Goal: Task Accomplishment & Management: Use online tool/utility

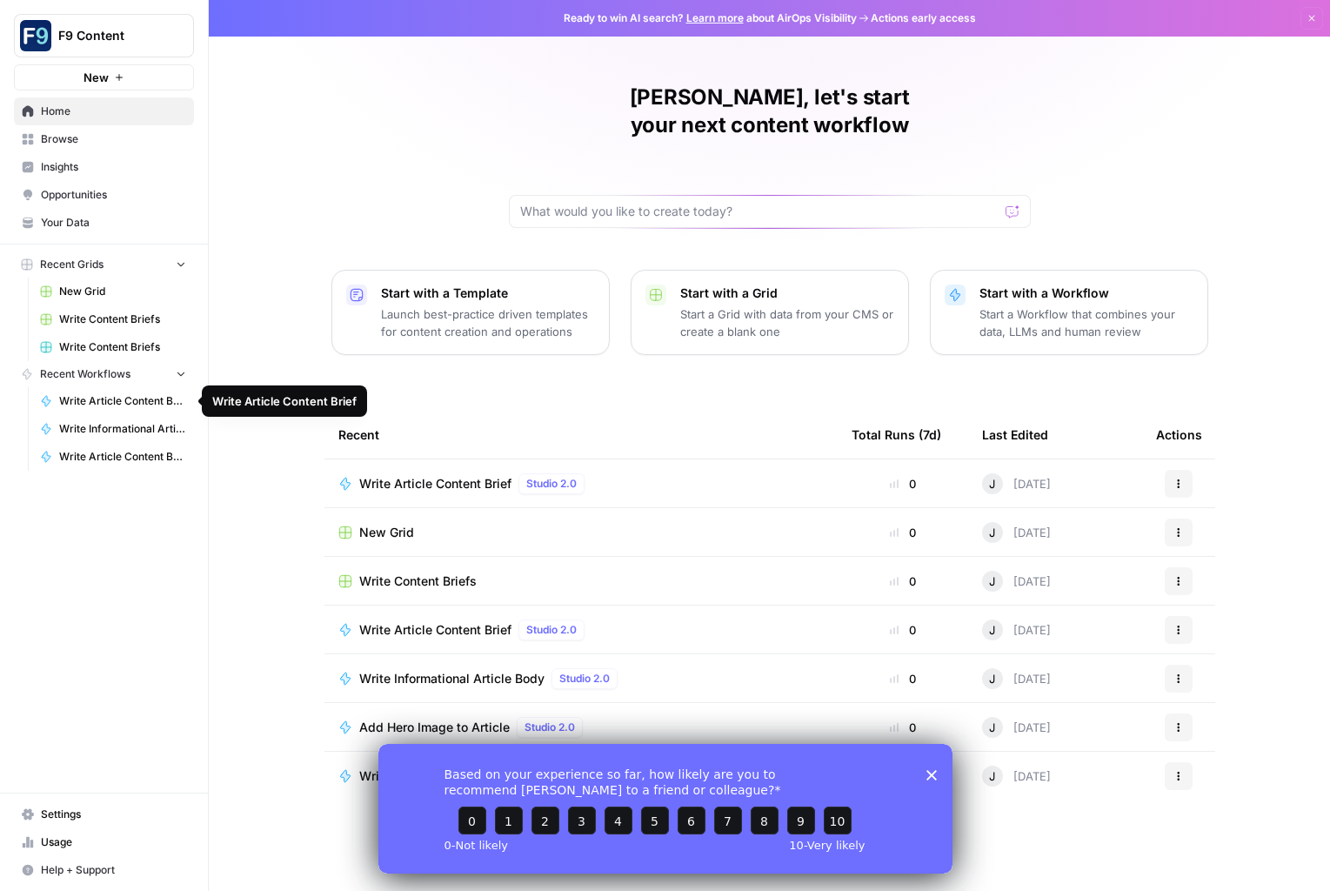
click at [113, 399] on span "Write Article Content Brief" at bounding box center [122, 401] width 127 height 16
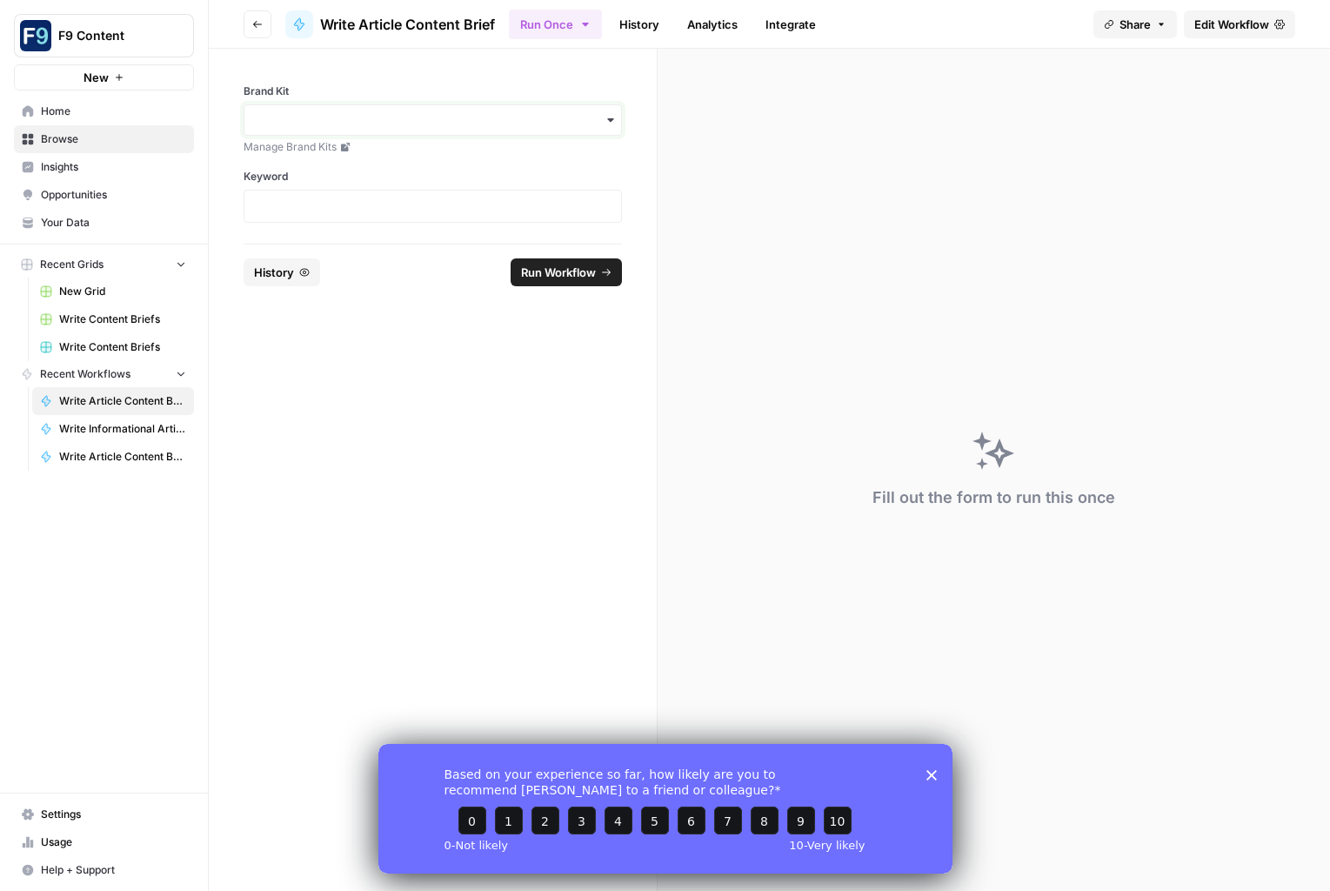
click at [283, 119] on input "Brand Kit" at bounding box center [433, 119] width 356 height 17
click at [294, 161] on div "Sommsation" at bounding box center [432, 166] width 377 height 33
click at [282, 198] on p at bounding box center [433, 205] width 356 height 17
paste div
click at [544, 259] on button "Run Workflow" at bounding box center [566, 272] width 111 height 28
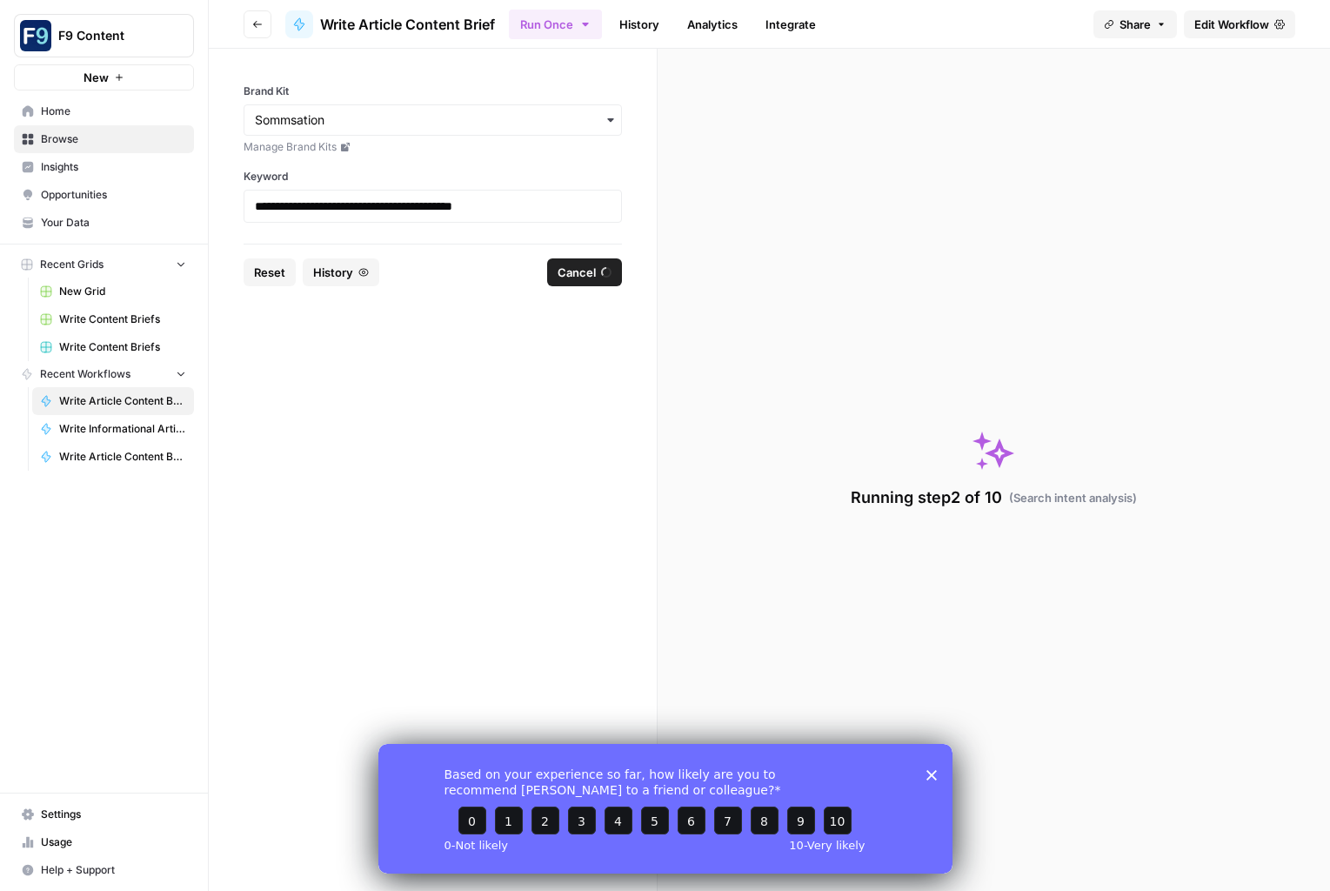
click at [938, 773] on div "Based on your experience so far, how likely are you to recommend [PERSON_NAME] …" at bounding box center [664, 808] width 574 height 130
click at [932, 772] on polygon "Close survey" at bounding box center [930, 774] width 10 height 10
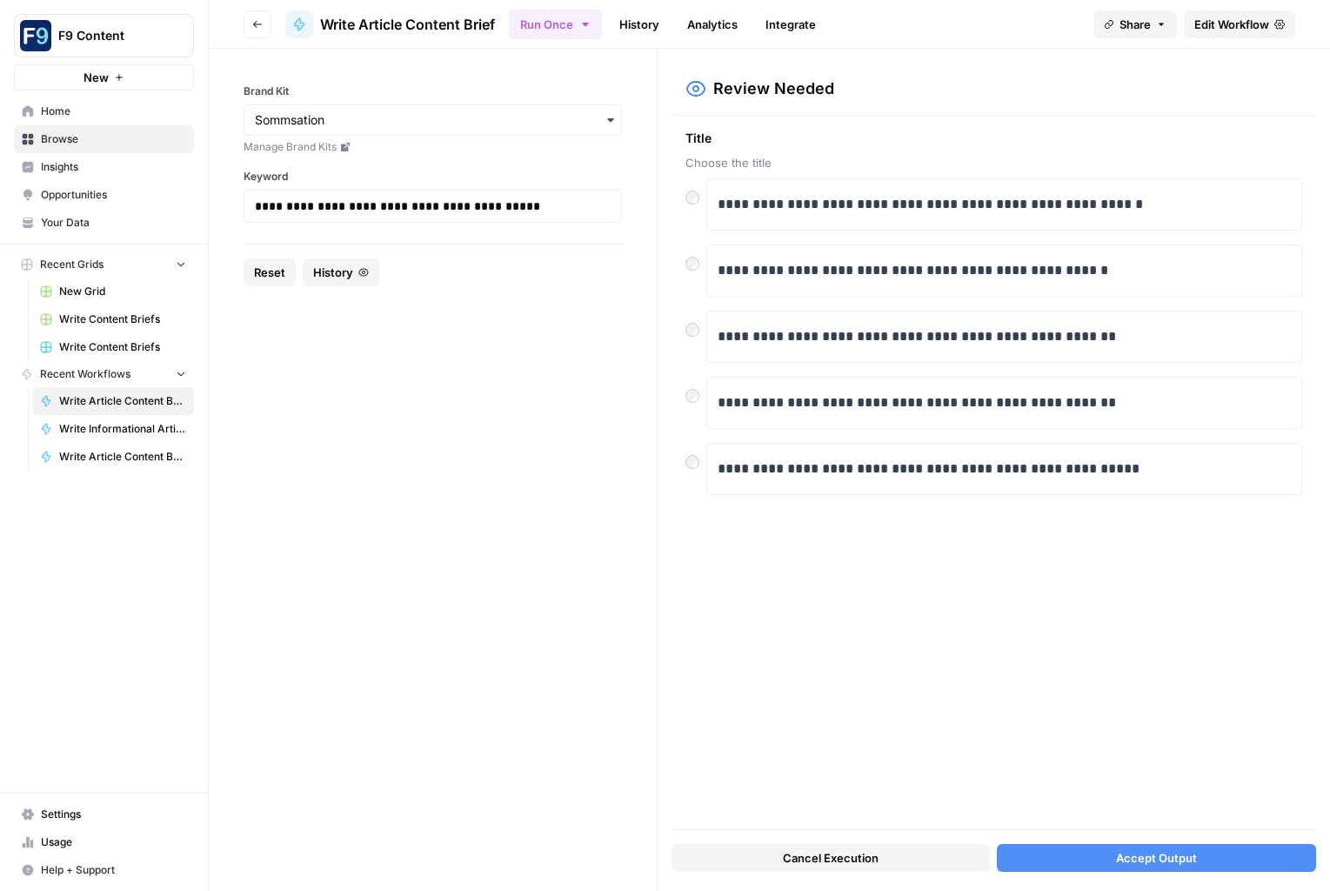
click at [1086, 858] on button "Accept Output" at bounding box center [1156, 858] width 319 height 28
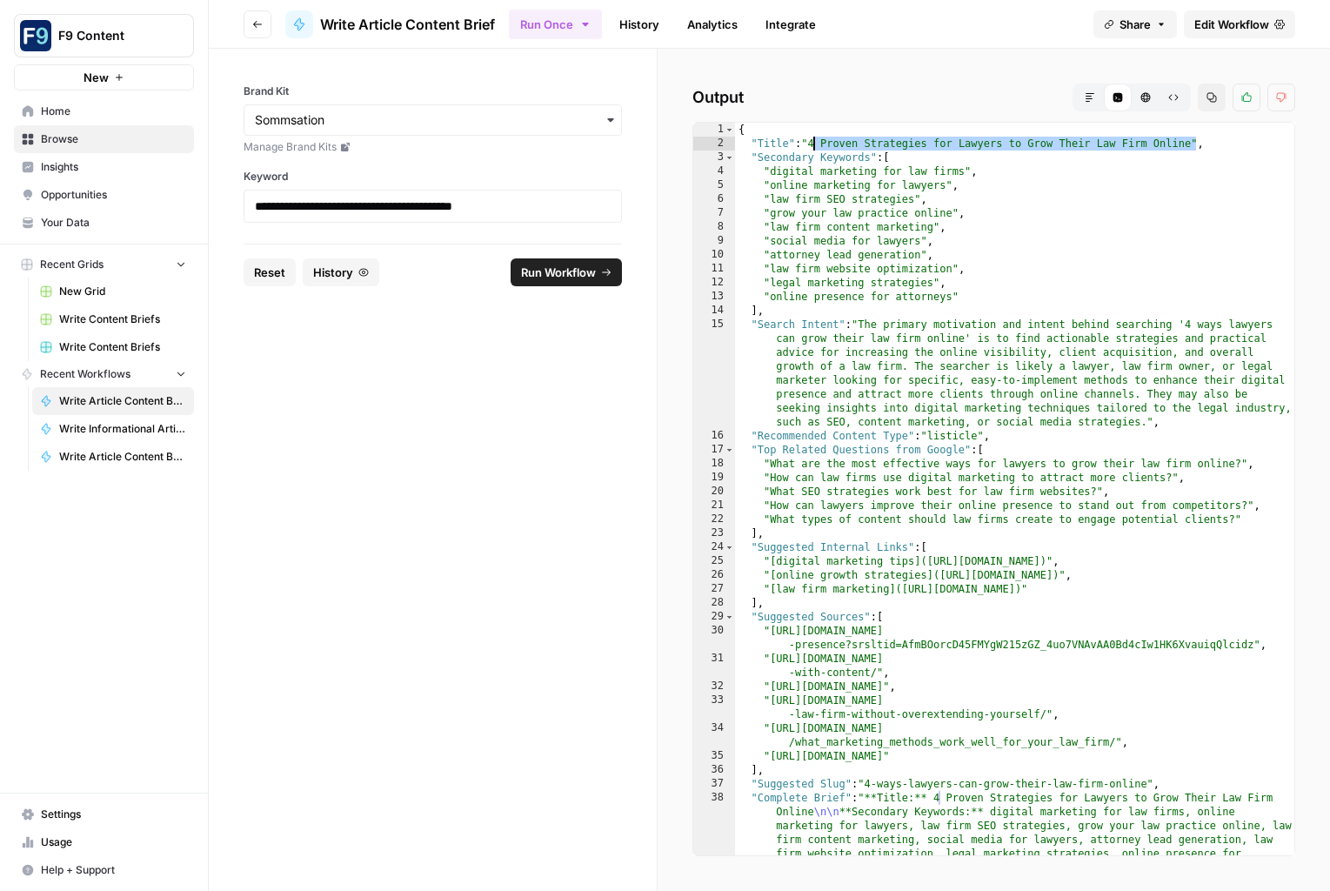
drag, startPoint x: 1187, startPoint y: 145, endPoint x: 812, endPoint y: 144, distance: 374.9
click at [812, 144] on div "{ "Title" : "4 Proven Strategies for Lawyers to Grow Their Law Firm Online" , "…" at bounding box center [1014, 719] width 559 height 1192
drag, startPoint x: 515, startPoint y: 209, endPoint x: 174, endPoint y: 186, distance: 341.7
click at [174, 186] on div "**********" at bounding box center [665, 445] width 1330 height 891
copy p "**********"
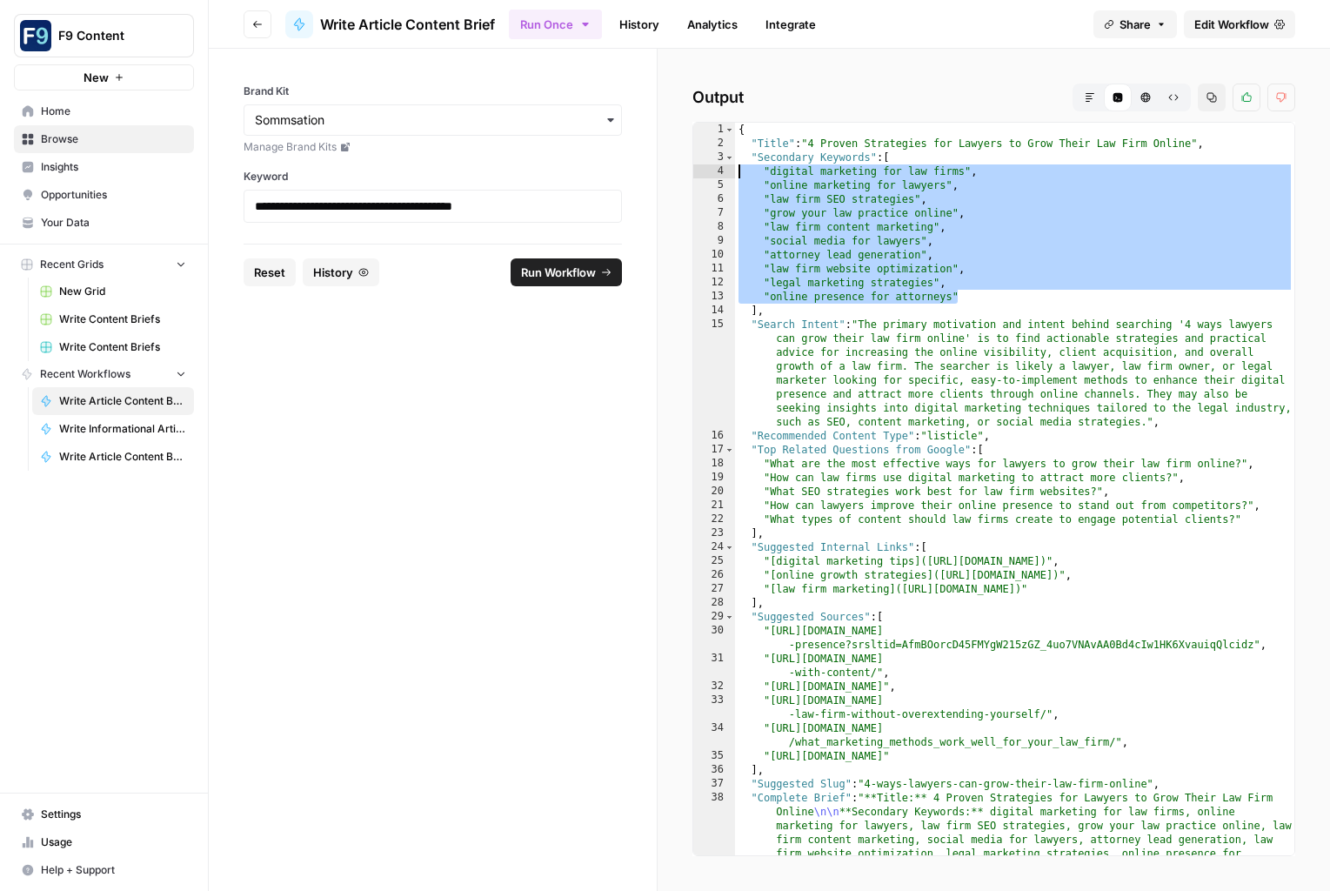
drag, startPoint x: 957, startPoint y: 299, endPoint x: 691, endPoint y: 166, distance: 296.8
click at [692, 166] on div "**********" at bounding box center [993, 489] width 603 height 734
type textarea "**********"
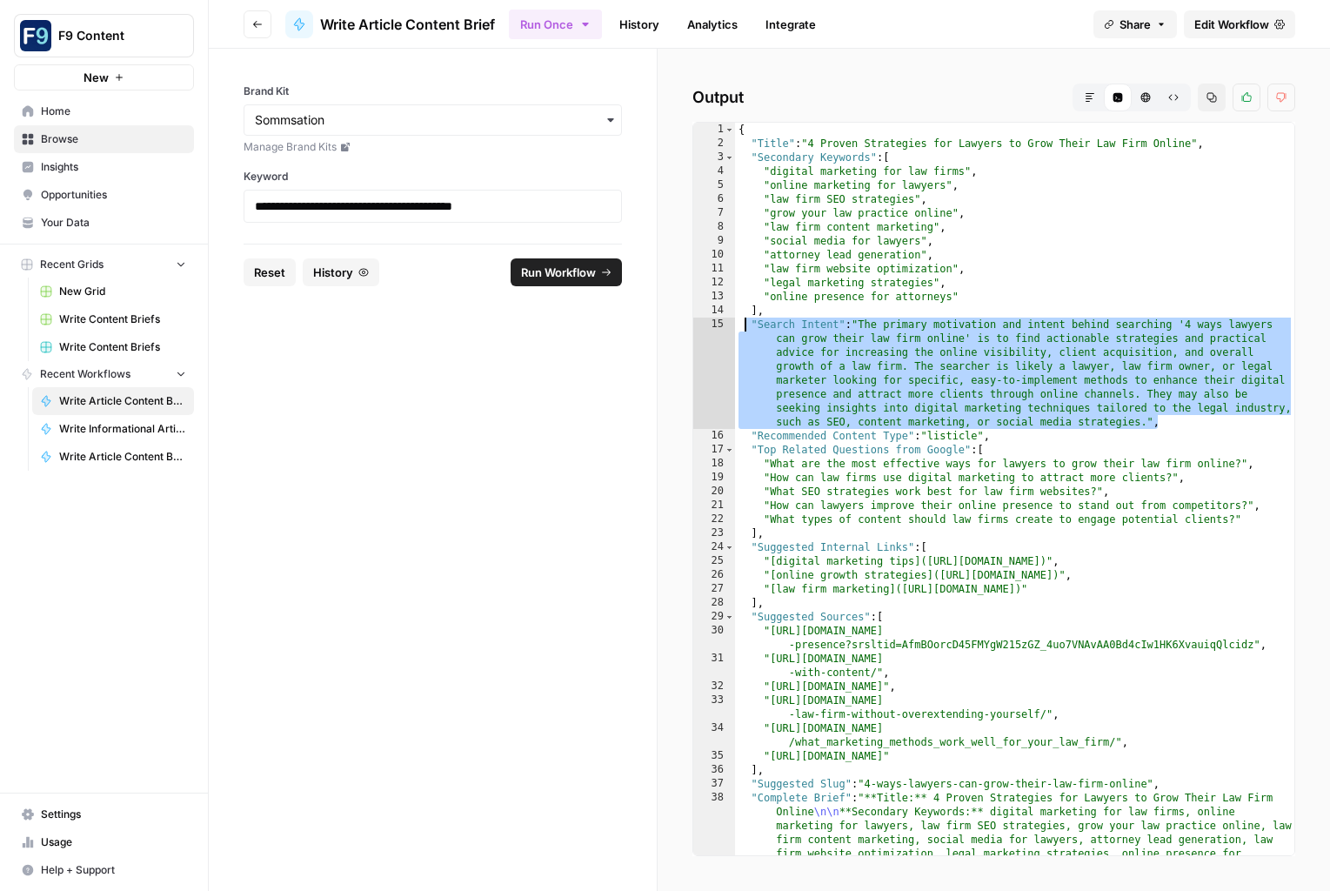
drag, startPoint x: 1148, startPoint y: 423, endPoint x: 747, endPoint y: 323, distance: 413.2
click at [747, 323] on div "{ "Title" : "4 Proven Strategies for Lawyers to Grow Their Law Firm Online" , "…" at bounding box center [1014, 719] width 559 height 1192
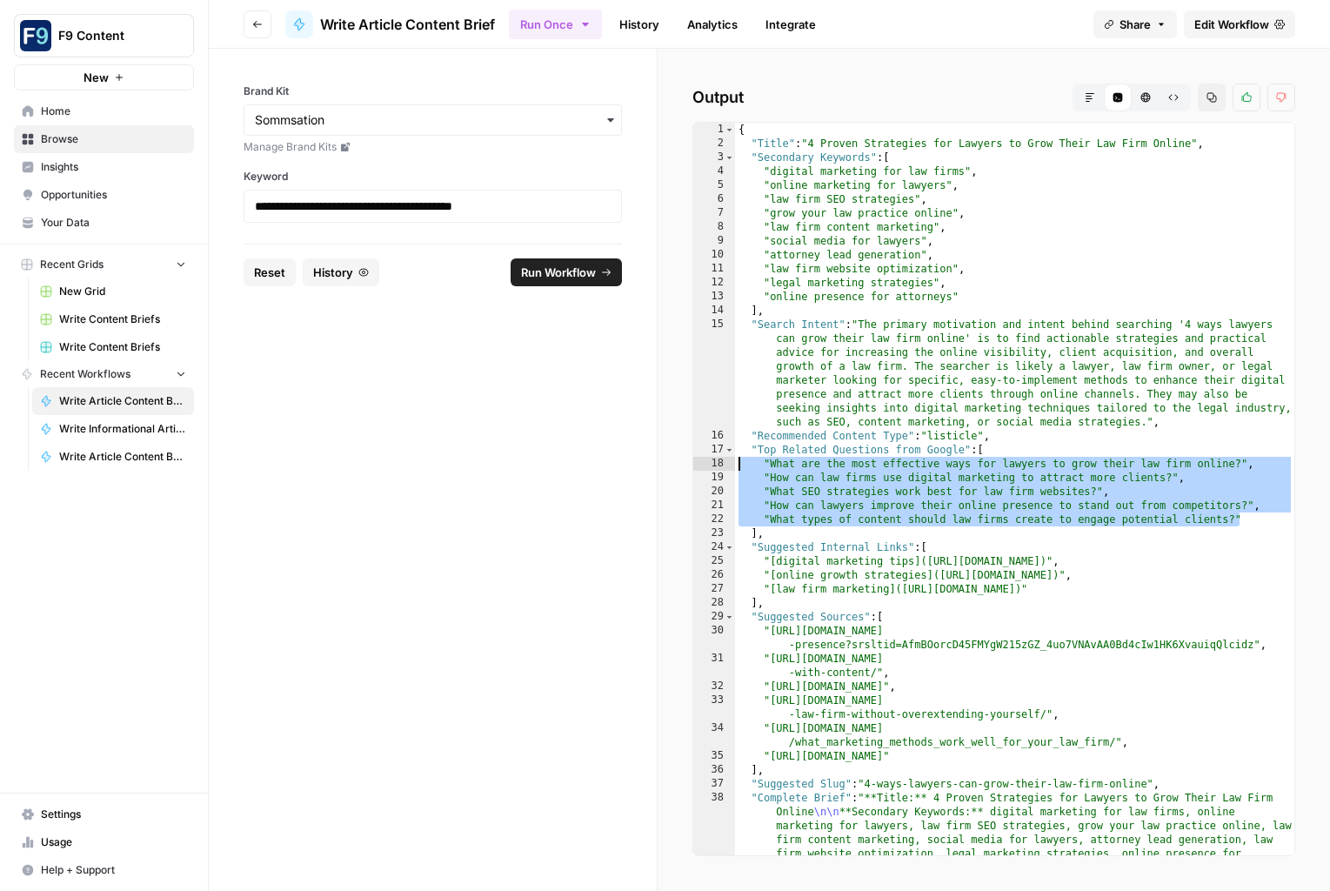
drag, startPoint x: 1215, startPoint y: 515, endPoint x: 675, endPoint y: 464, distance: 542.5
click at [675, 464] on div "Output Markdown Code Editor HTML Viewer Raw Output Copy Thumbs up Thumbs down 1…" at bounding box center [994, 470] width 672 height 842
type textarea "**********"
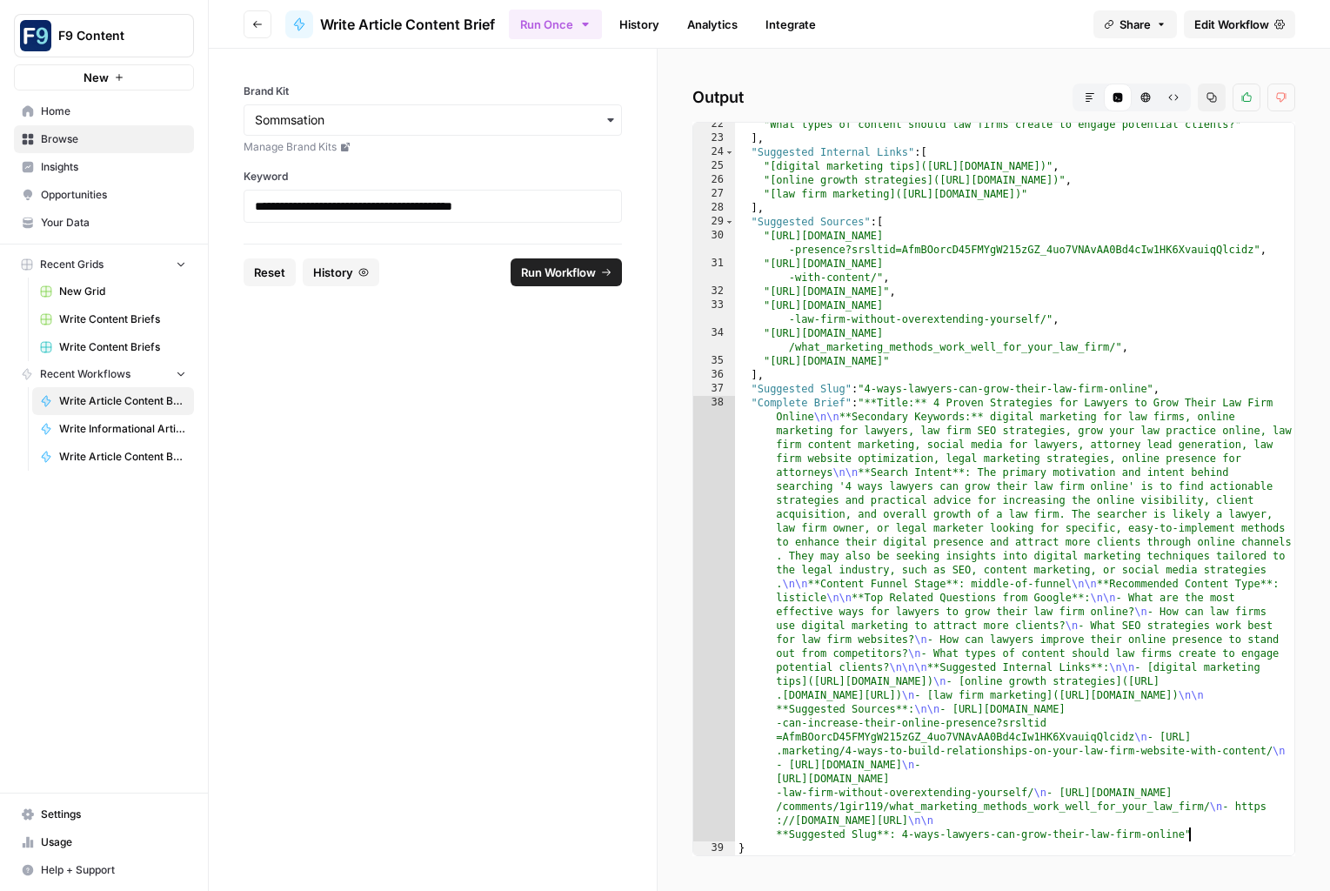
scroll to position [394, 0]
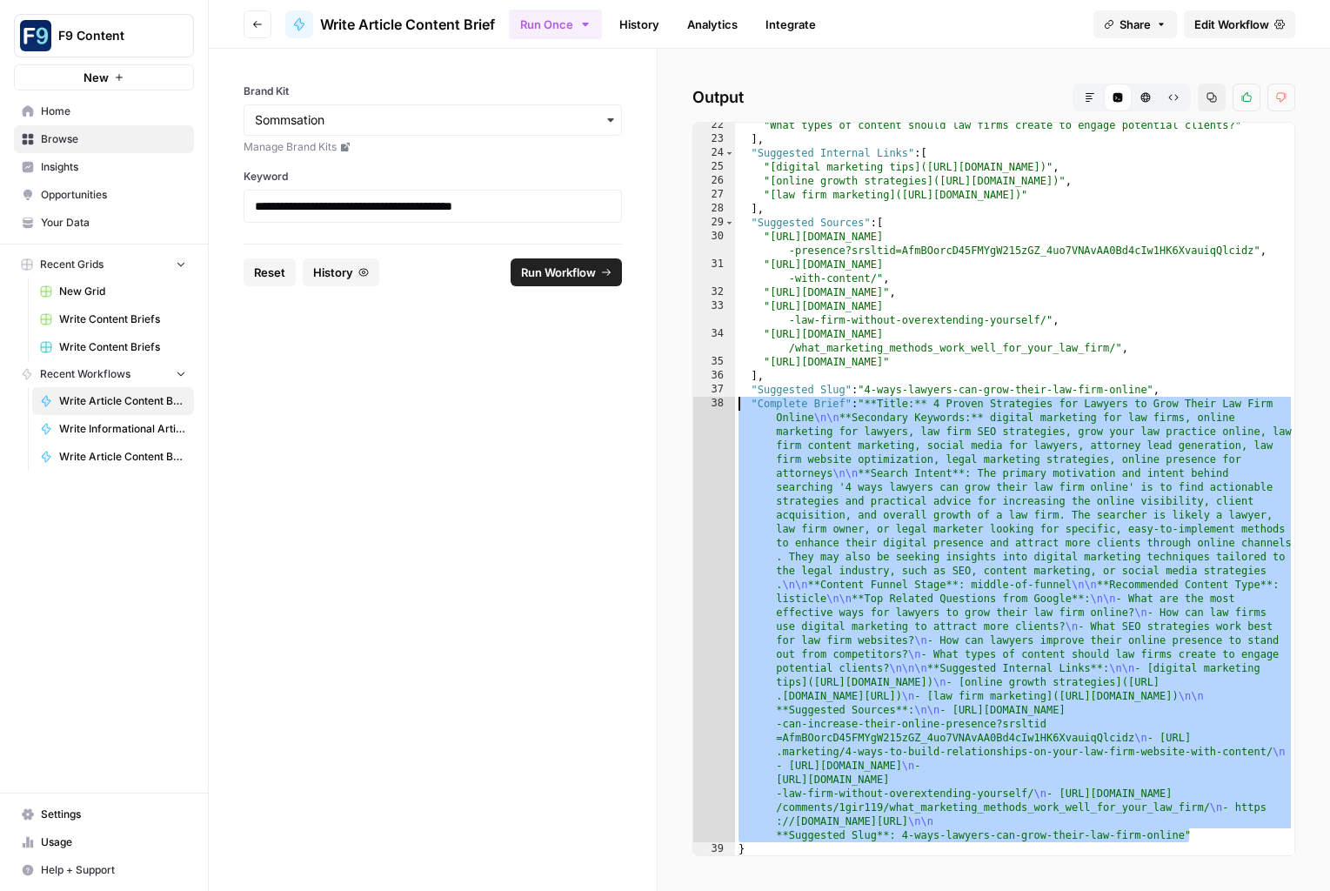
drag, startPoint x: 1209, startPoint y: 833, endPoint x: 729, endPoint y: 404, distance: 643.7
click at [729, 404] on div "**********" at bounding box center [993, 489] width 603 height 734
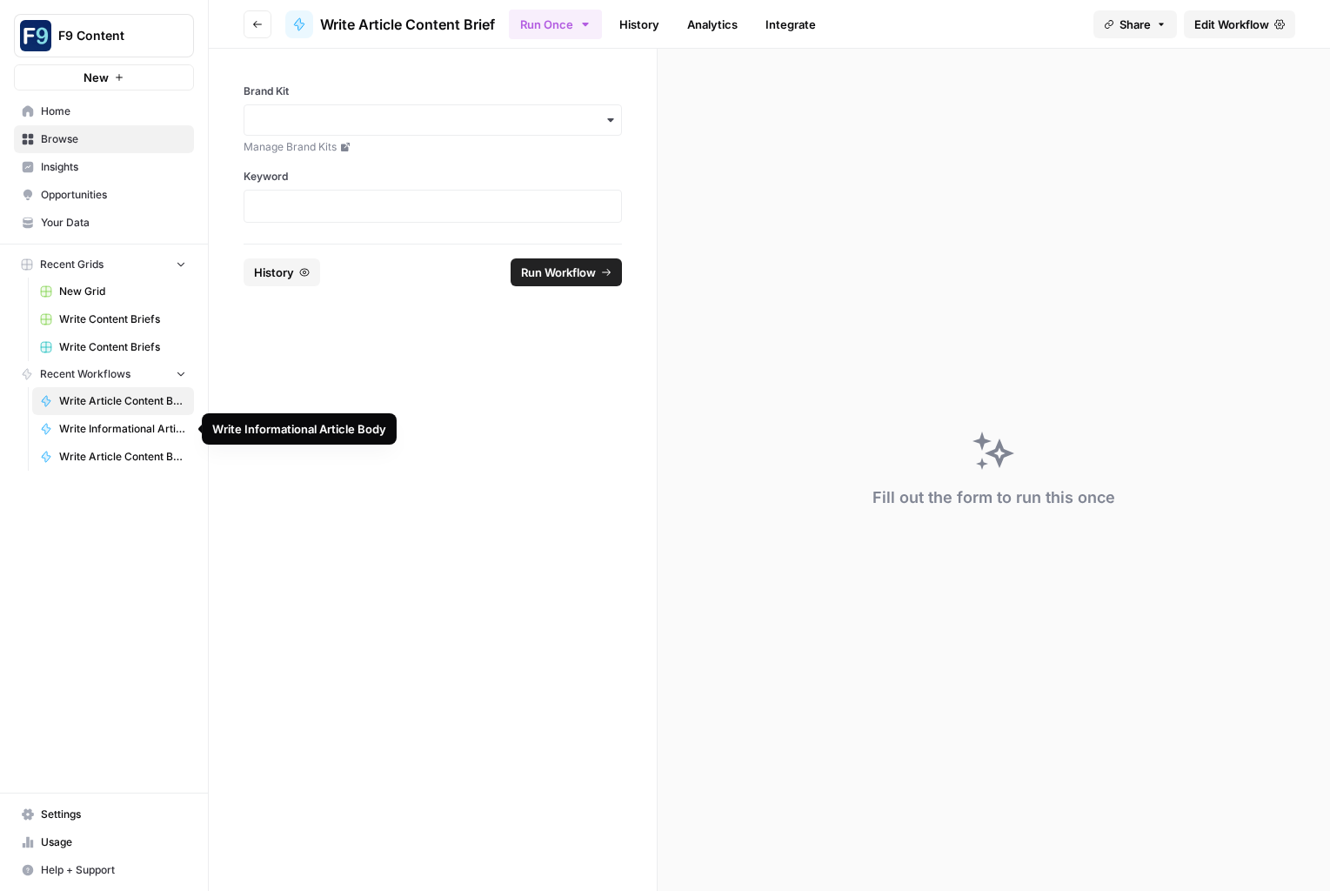
click at [102, 427] on span "Write Informational Article Body" at bounding box center [122, 429] width 127 height 16
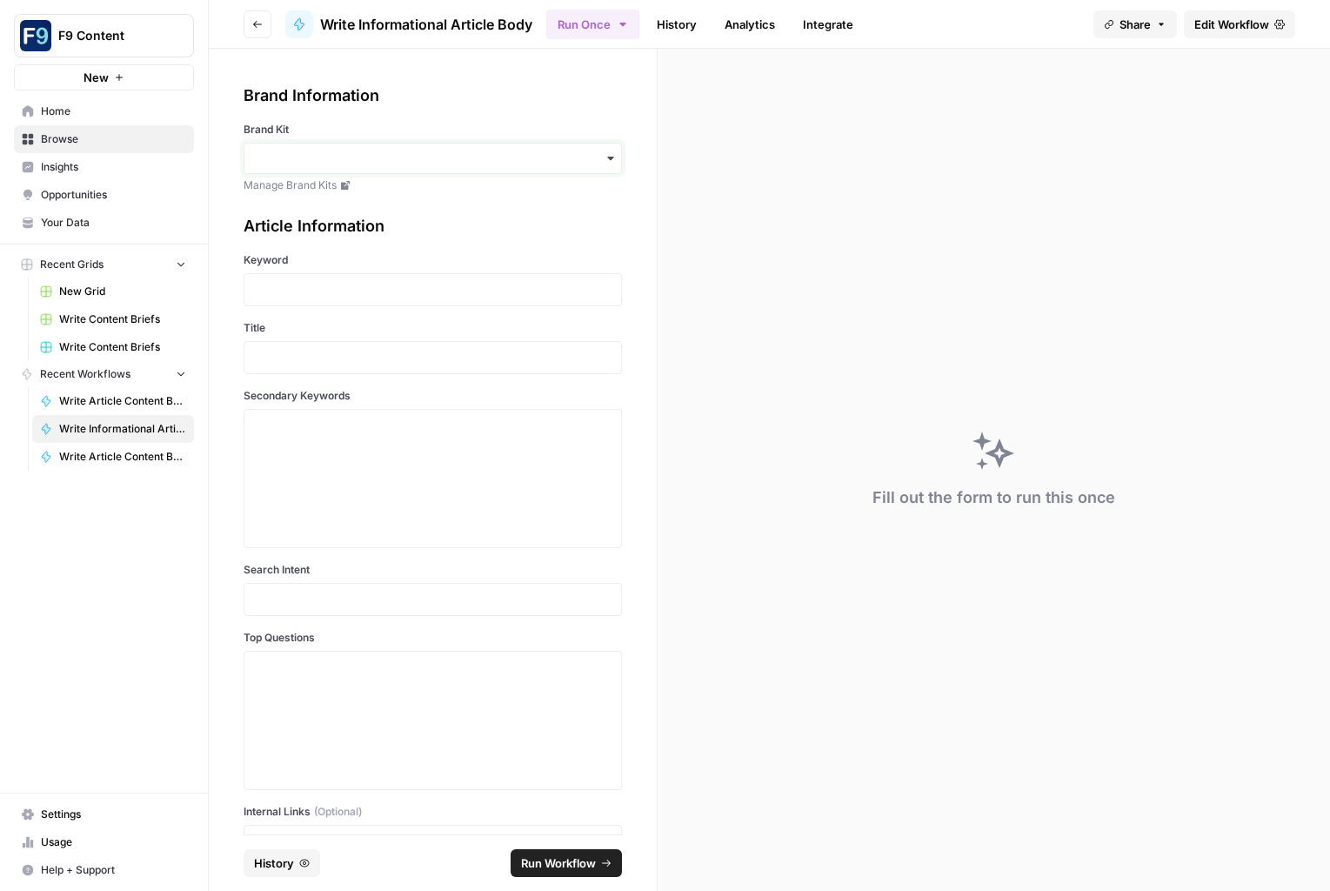
click at [414, 153] on input "Brand Kit" at bounding box center [433, 158] width 356 height 17
click at [407, 203] on div "Sommsation" at bounding box center [432, 205] width 377 height 33
click at [360, 284] on p at bounding box center [433, 289] width 356 height 17
click at [349, 336] on div "Title" at bounding box center [433, 347] width 378 height 54
click at [346, 348] on div at bounding box center [433, 357] width 378 height 33
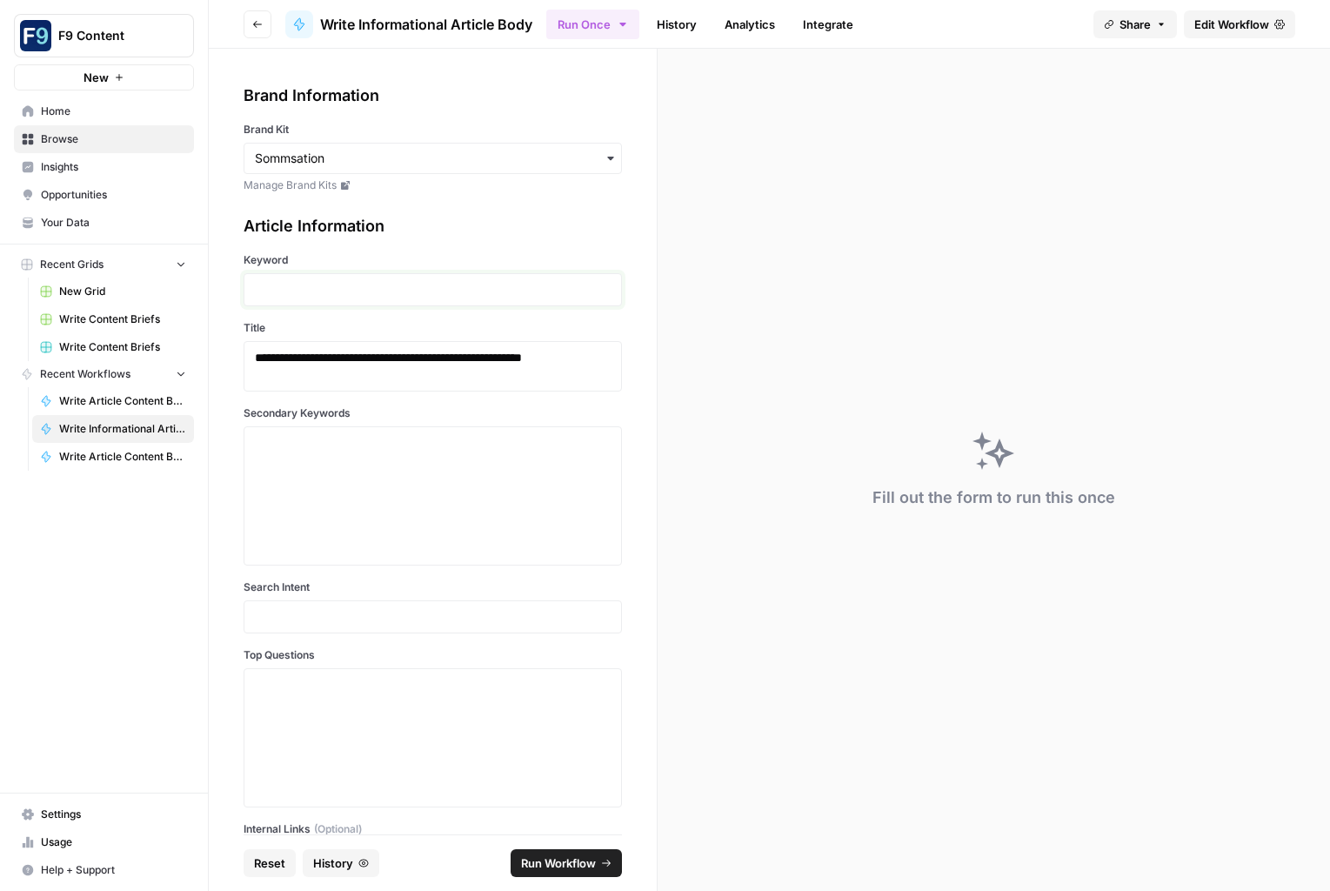
click at [402, 284] on p at bounding box center [433, 289] width 356 height 17
click at [389, 464] on textarea "Secondary Keywords" at bounding box center [433, 496] width 356 height 124
click at [449, 457] on textarea "Secondary Keywords" at bounding box center [433, 496] width 356 height 124
paste textarea ""digital marketing for law firms", "online marketing for lawyers", "law firm SE…"
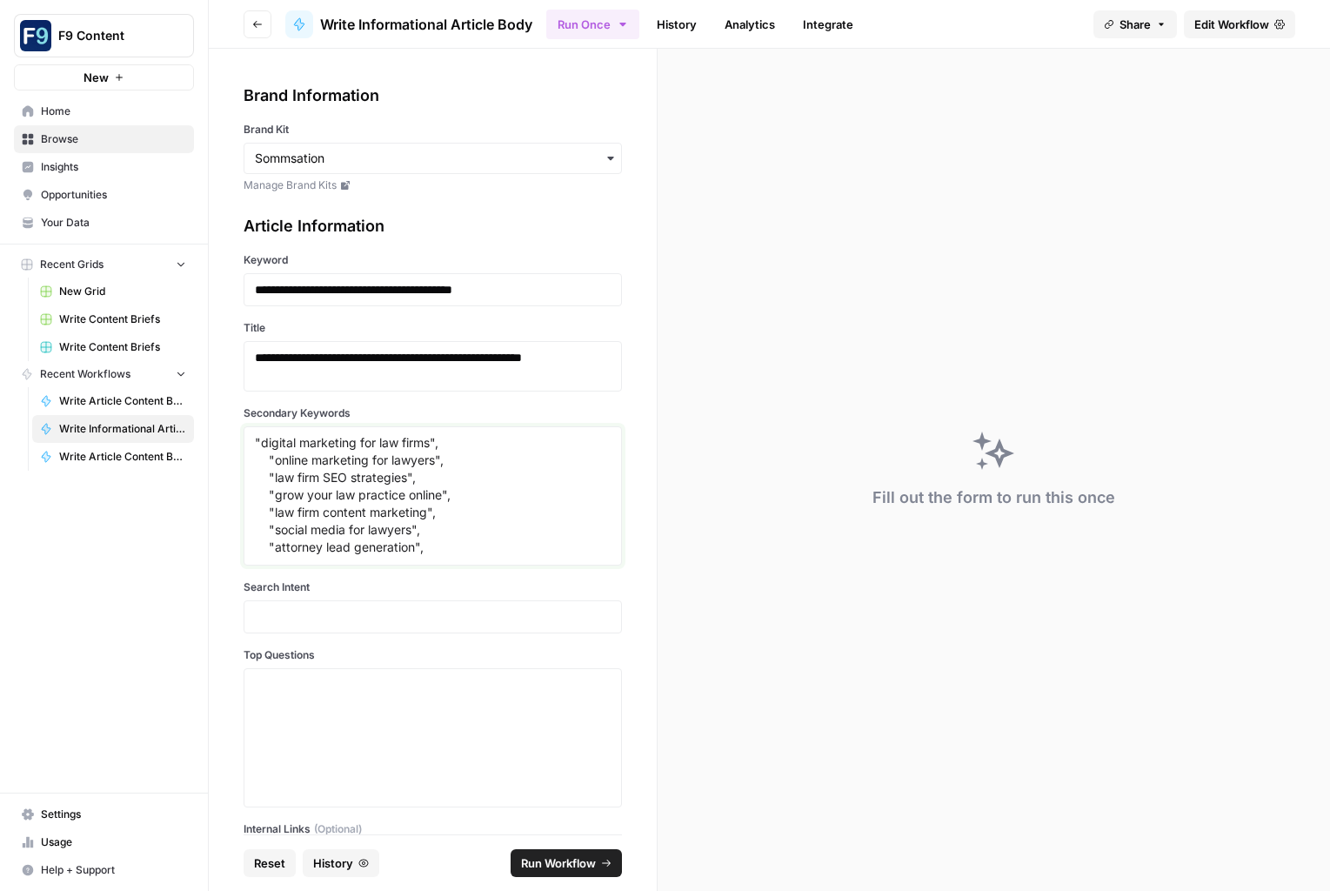
scroll to position [49, 0]
type textarea ""digital marketing for law firms", "online marketing for lawyers", "law firm SE…"
click at [361, 603] on div at bounding box center [433, 616] width 378 height 33
click at [357, 611] on p at bounding box center [433, 616] width 356 height 17
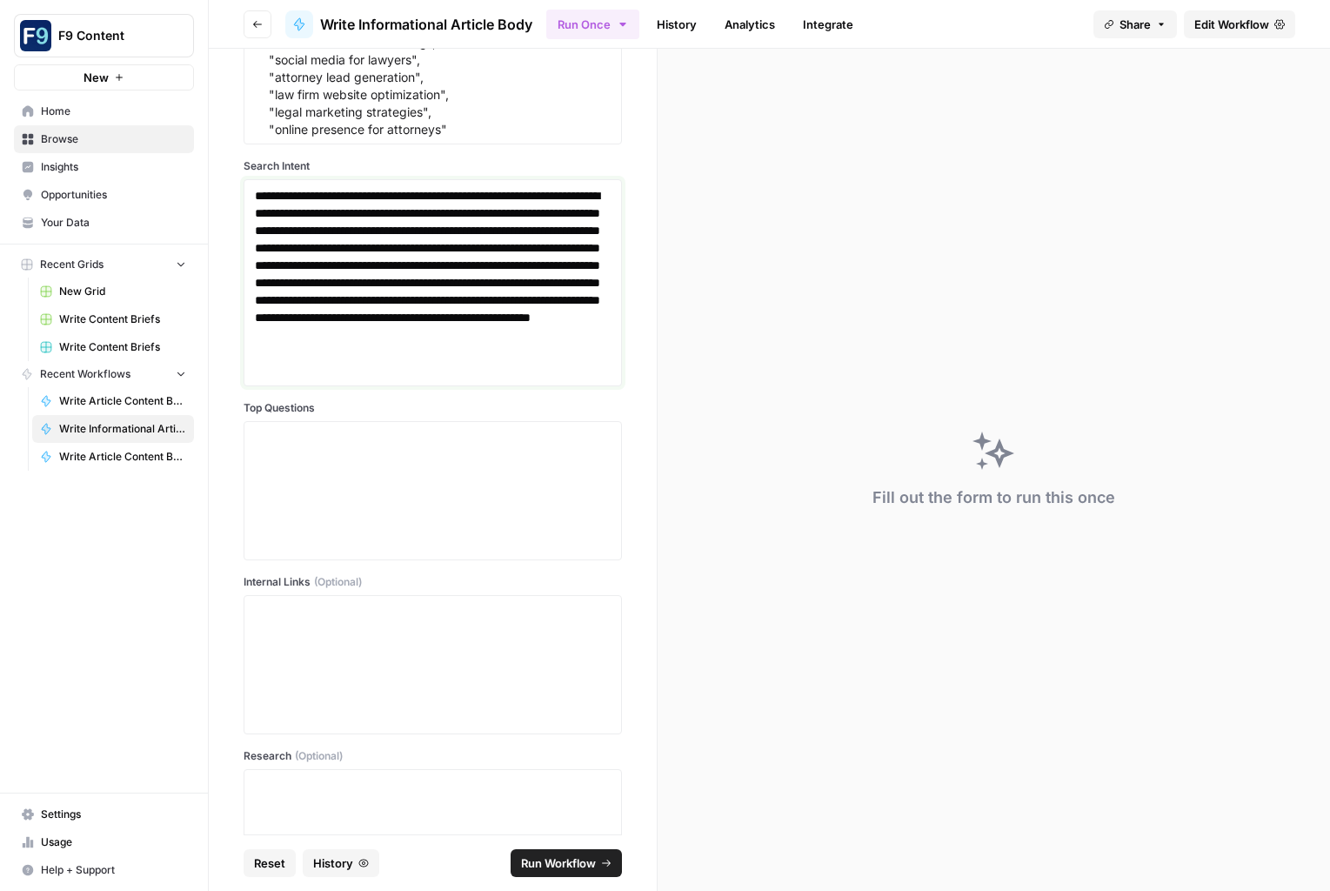
scroll to position [430, 0]
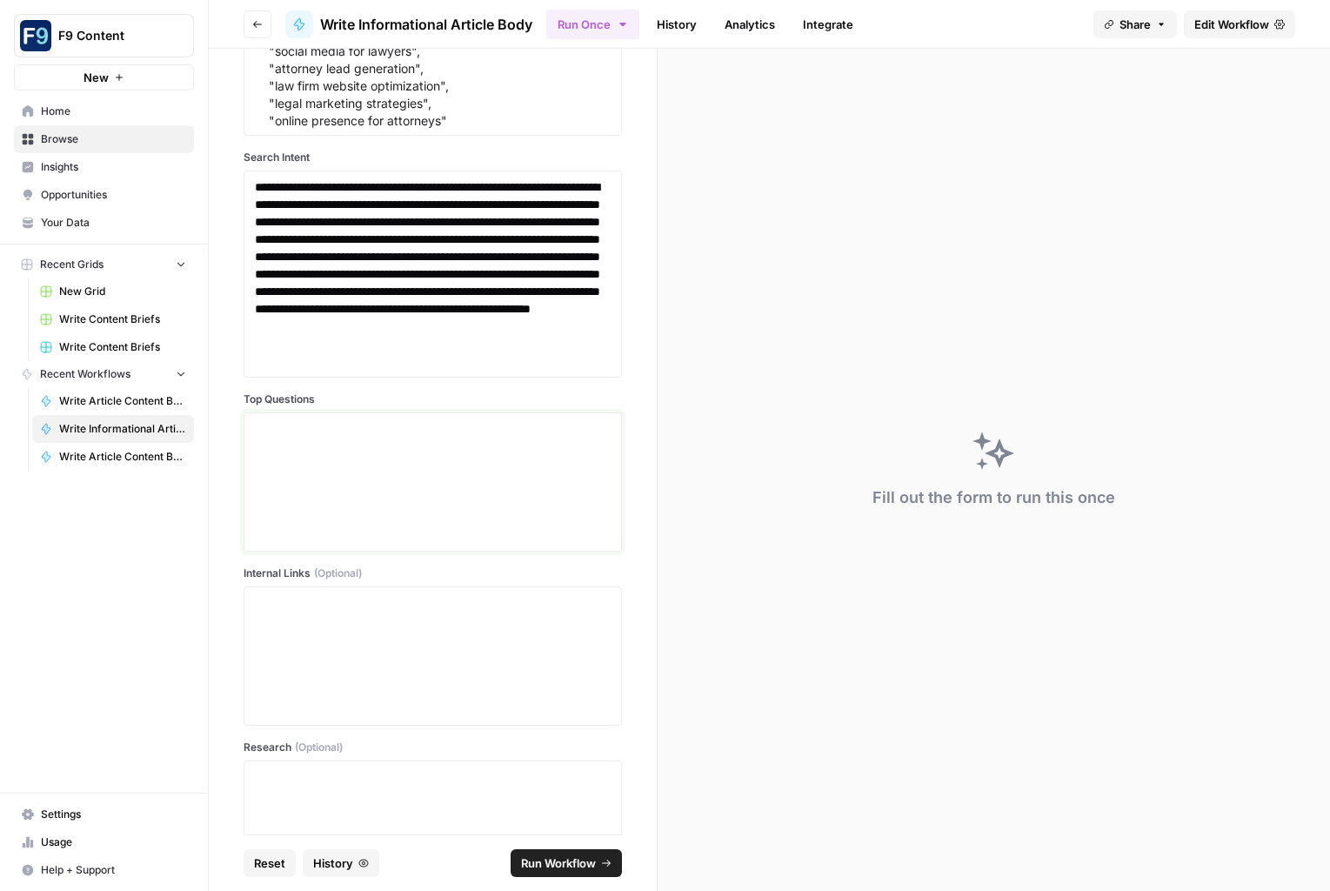
drag, startPoint x: 330, startPoint y: 463, endPoint x: 295, endPoint y: 459, distance: 35.8
click at [330, 463] on textarea "Top Questions" at bounding box center [433, 482] width 356 height 124
click at [414, 437] on textarea "Top Questions" at bounding box center [433, 482] width 356 height 124
paste textarea ""What are the most effective ways for lawyers to grow their law firm online?", …"
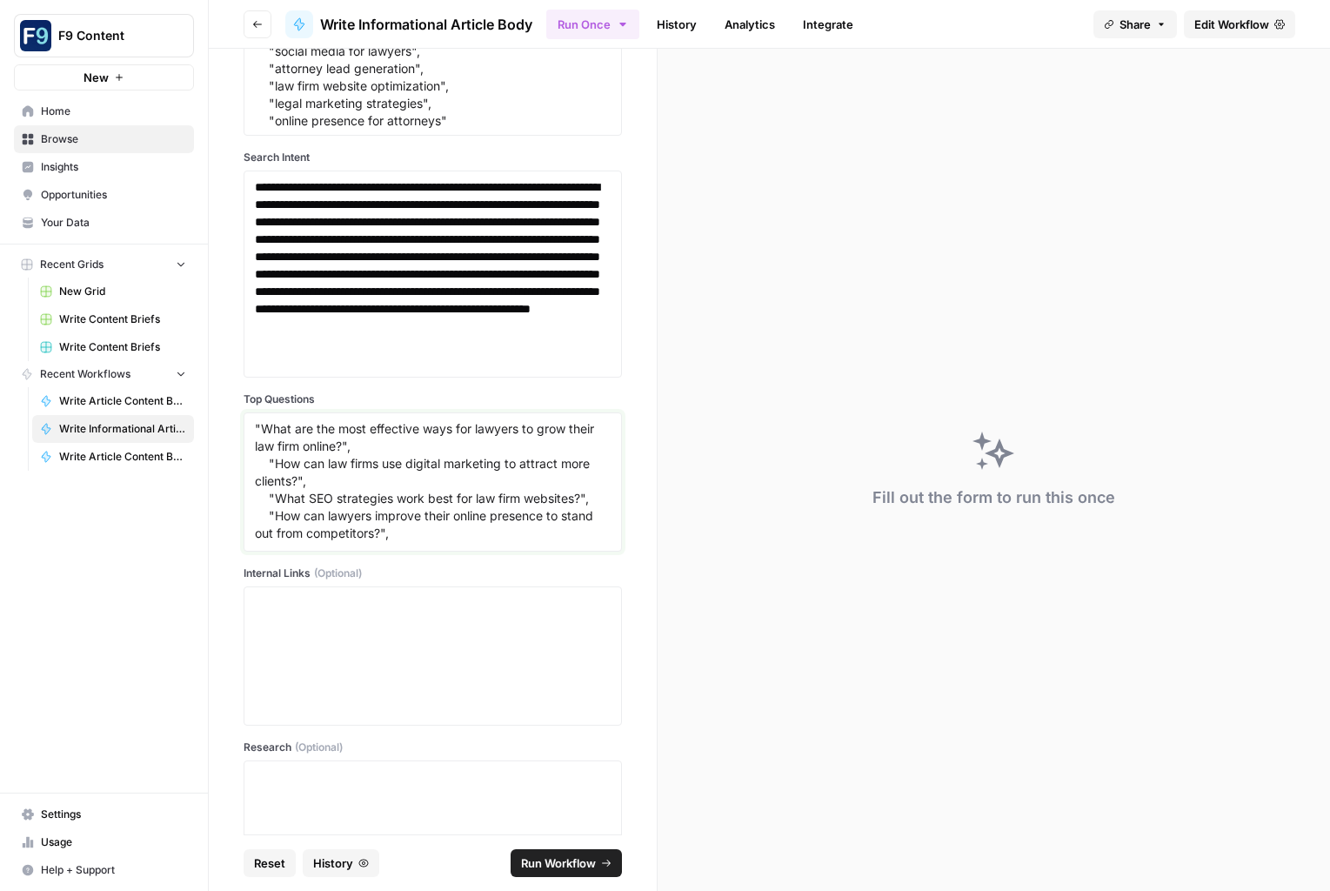
scroll to position [31, 0]
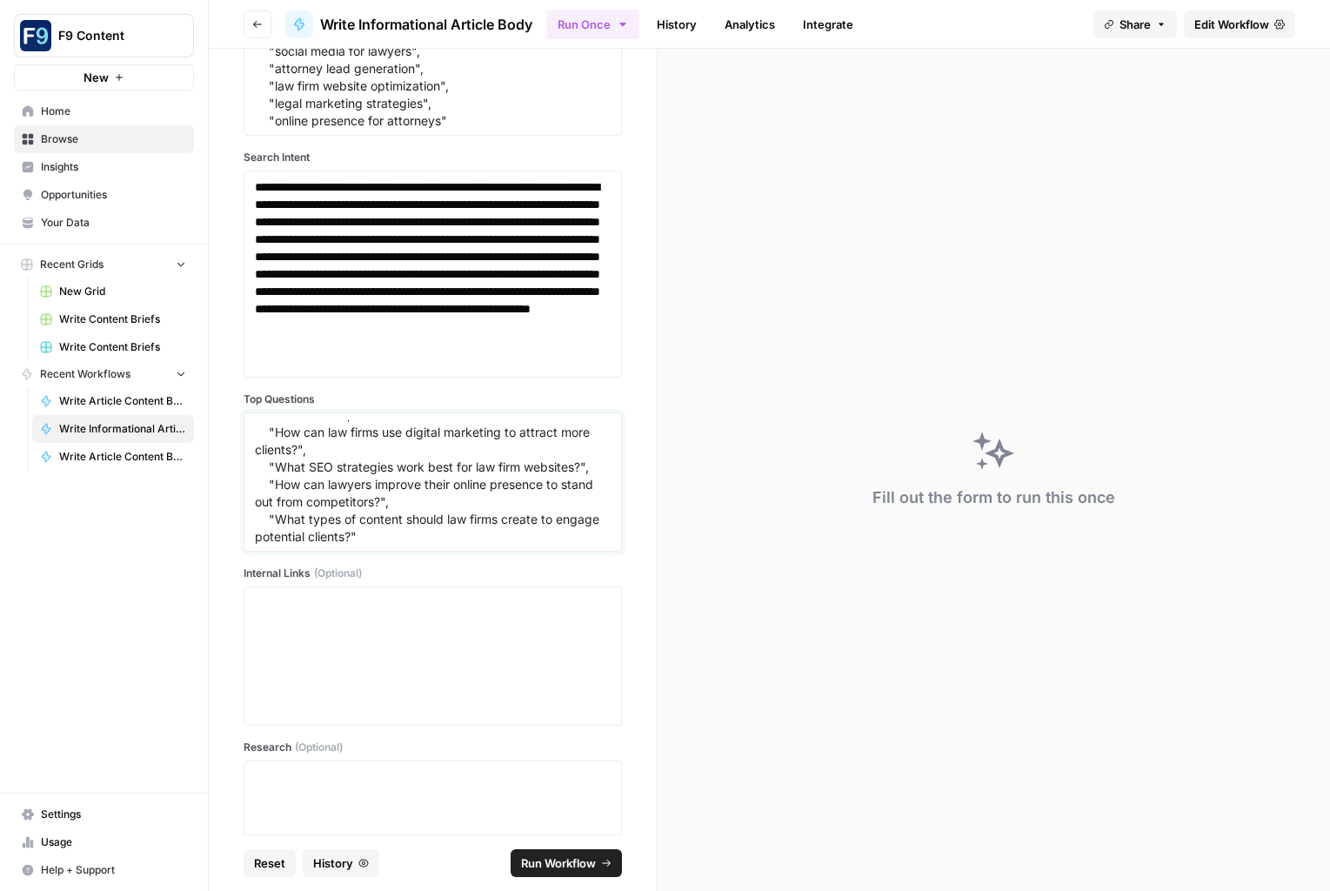
type textarea ""What are the most effective ways for lawyers to grow their law firm online?", …"
click at [381, 770] on textarea "Research (Optional)" at bounding box center [433, 830] width 356 height 124
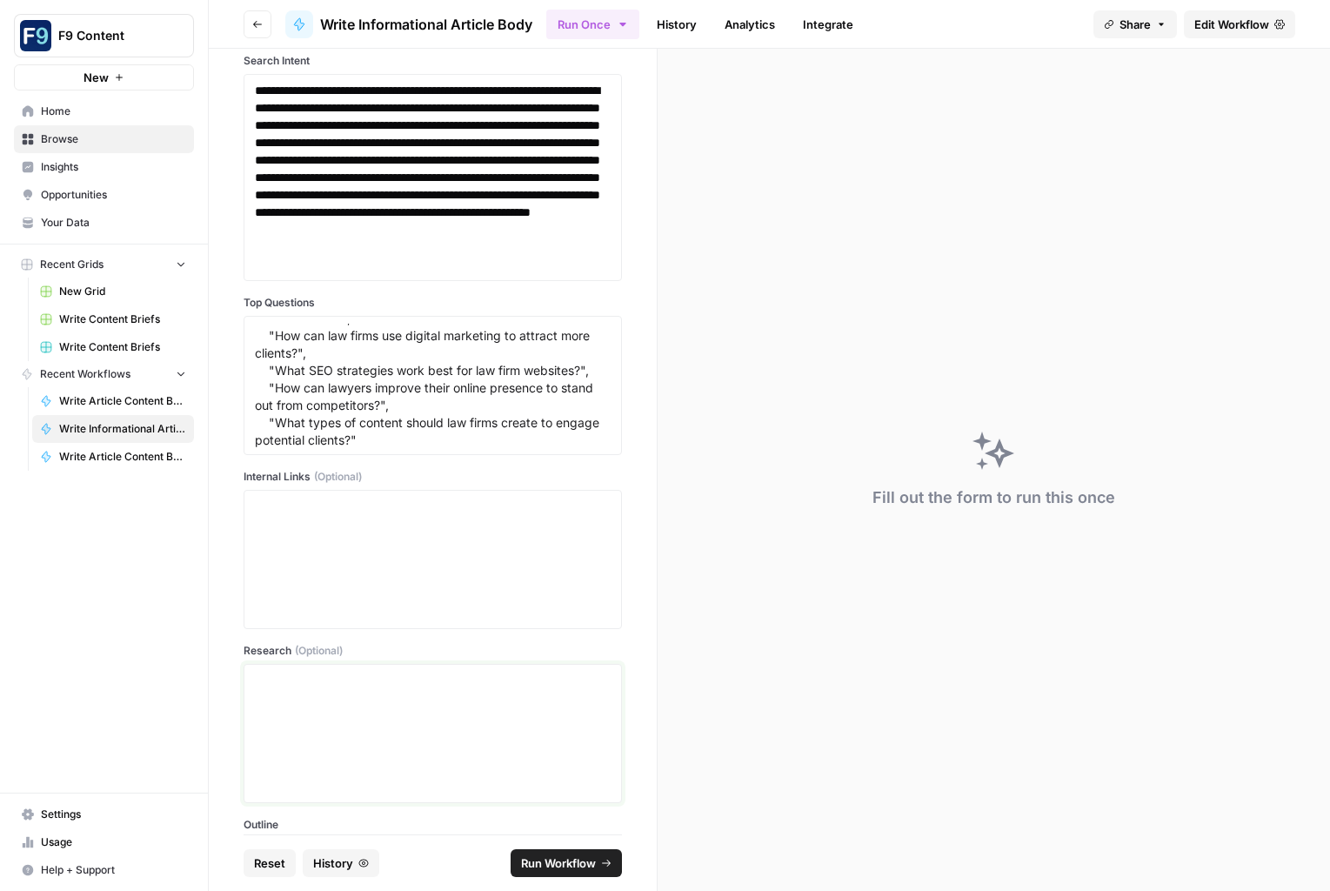
scroll to position [584, 0]
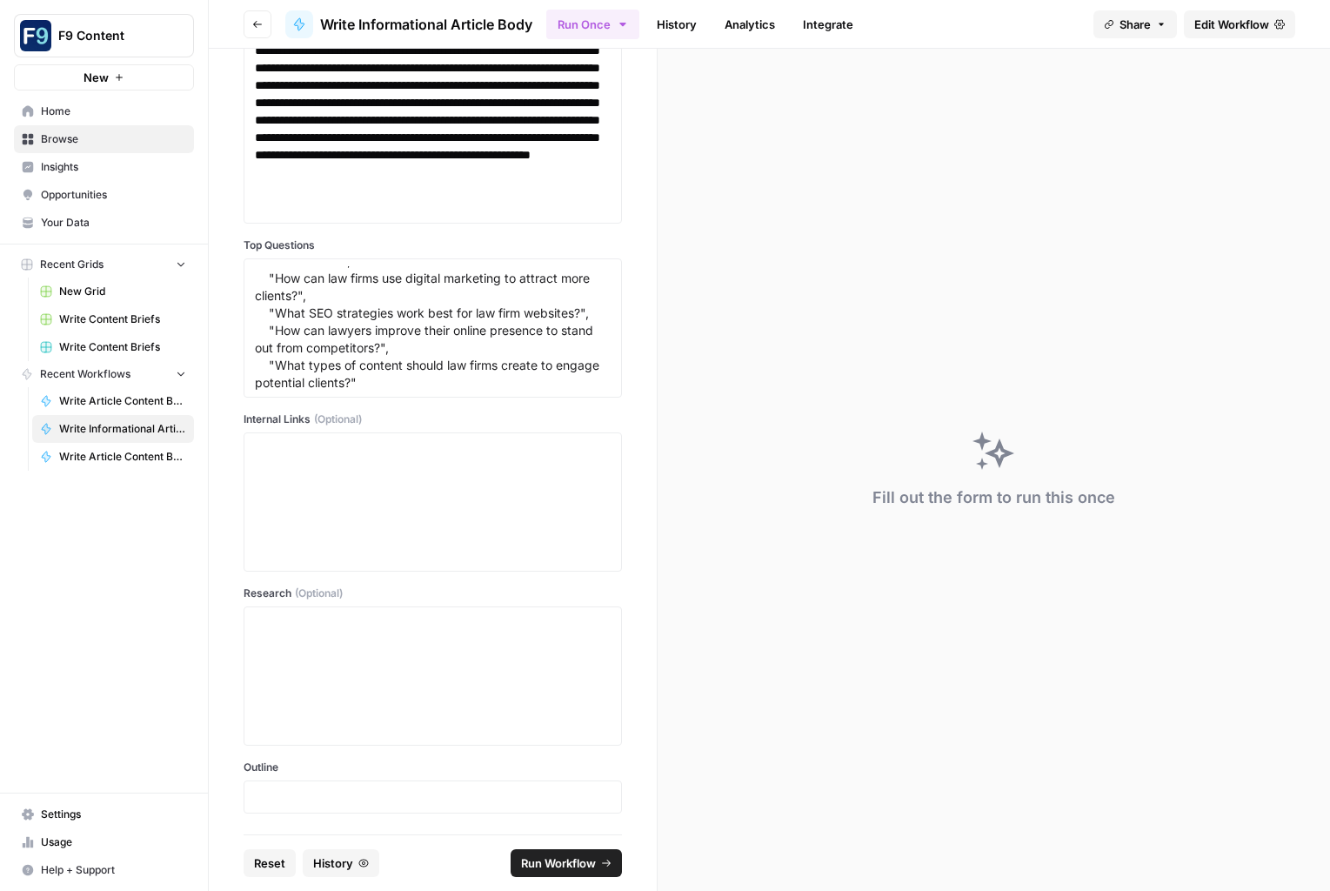
click at [372, 787] on div at bounding box center [433, 796] width 378 height 33
click at [368, 795] on p at bounding box center [433, 796] width 356 height 17
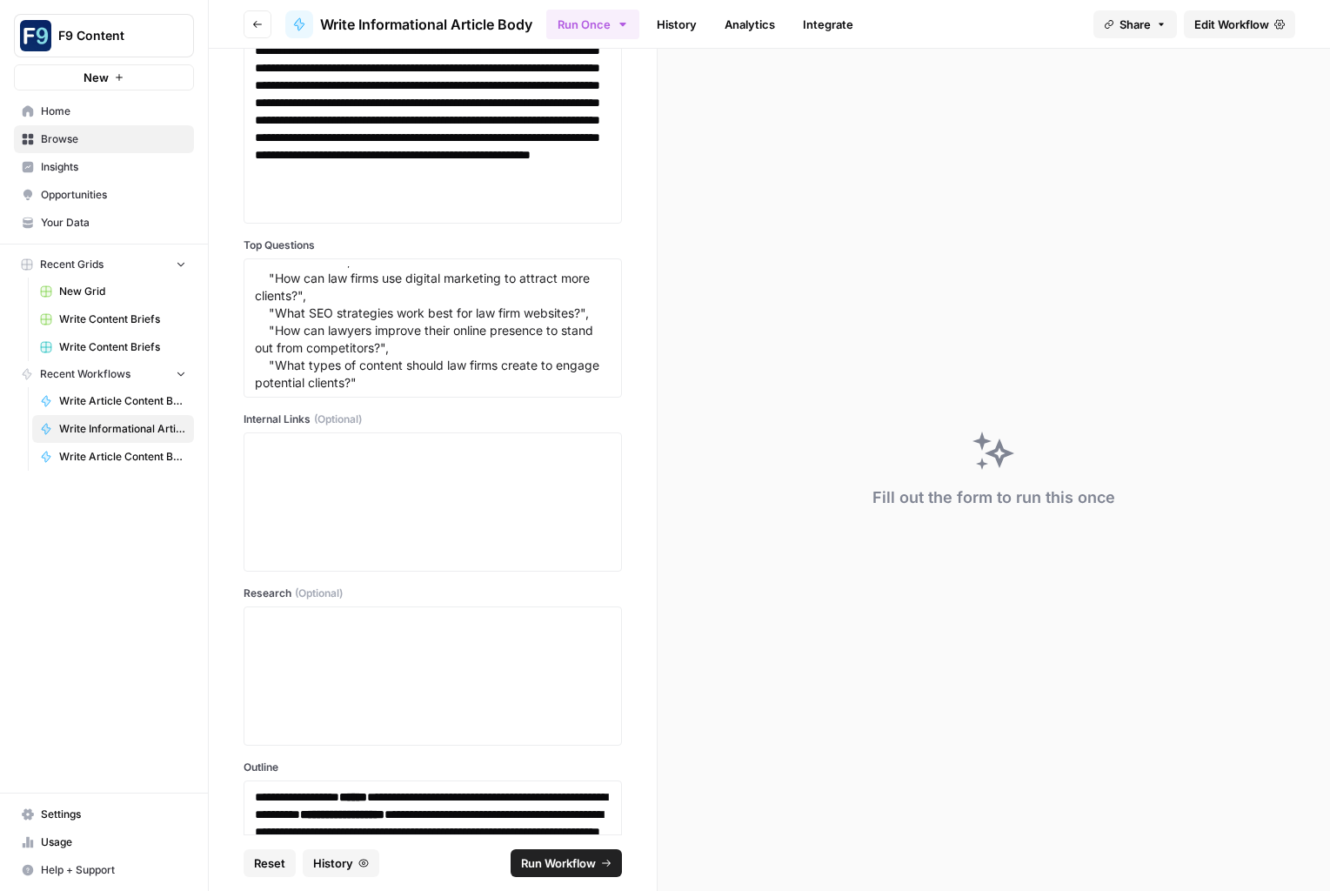
click at [588, 859] on span "Run Workflow" at bounding box center [558, 862] width 75 height 17
type textarea "null"
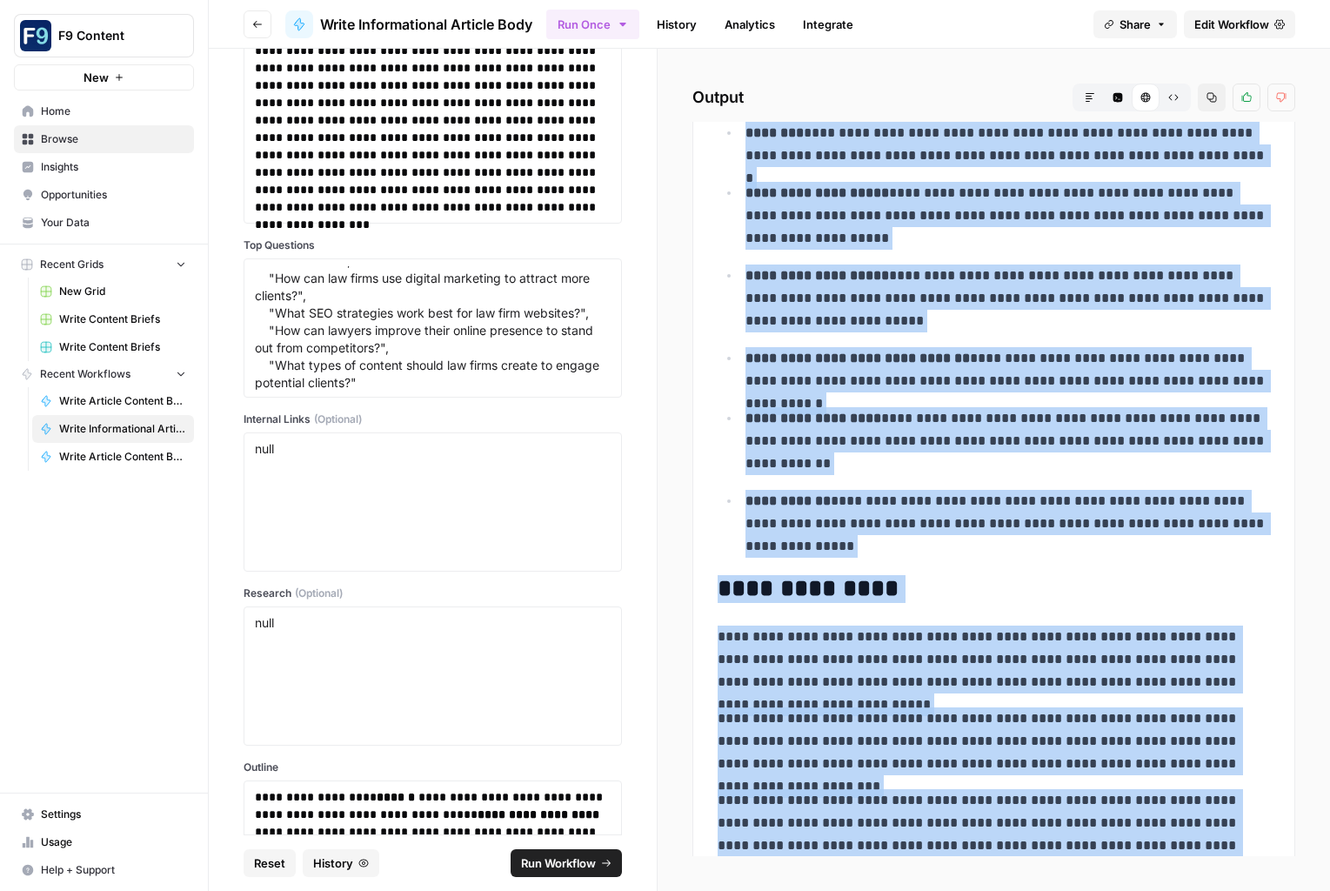
scroll to position [7879, 0]
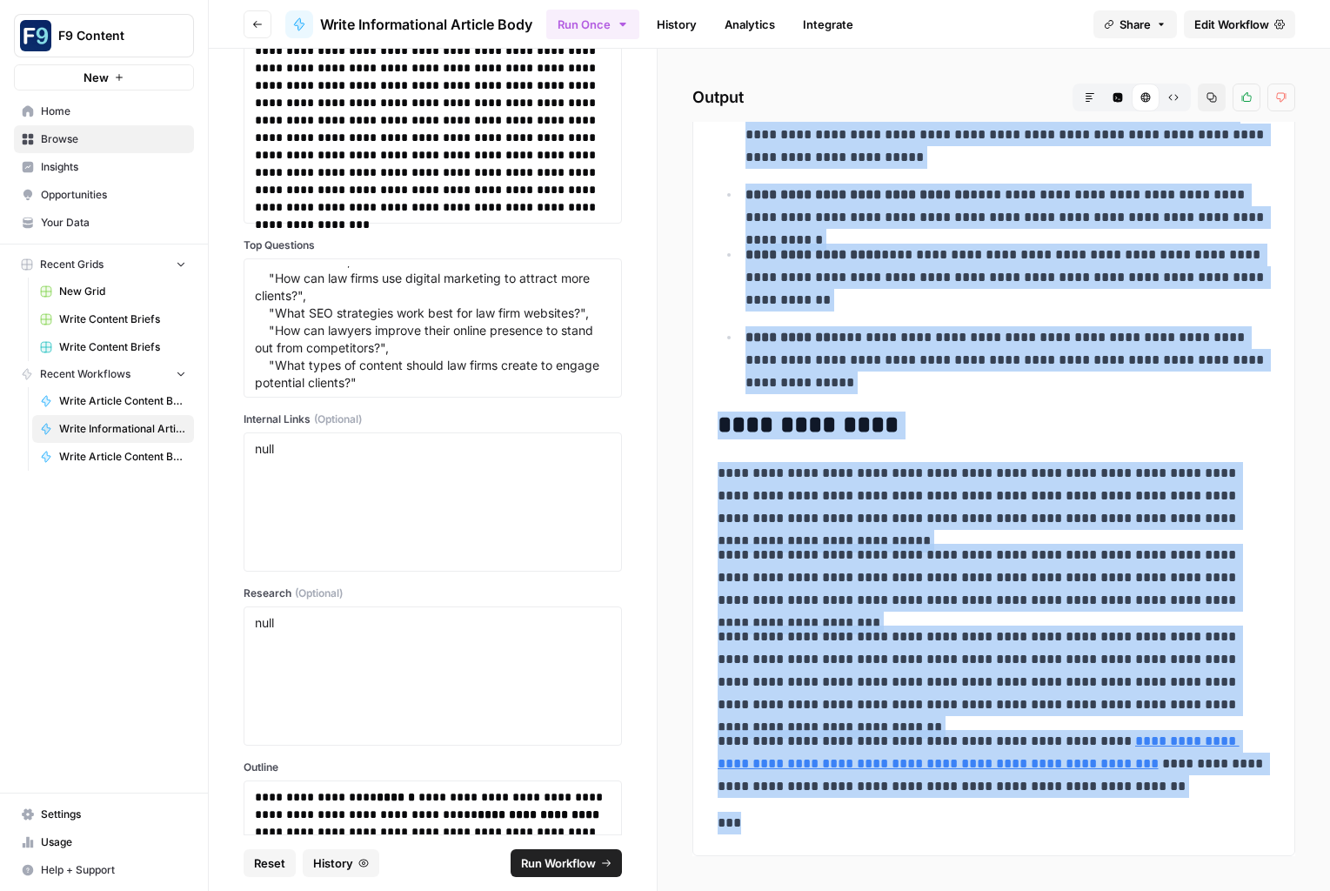
drag, startPoint x: 720, startPoint y: 359, endPoint x: 963, endPoint y: 845, distance: 542.6
click at [591, 864] on span "Run Workflow" at bounding box center [558, 862] width 75 height 17
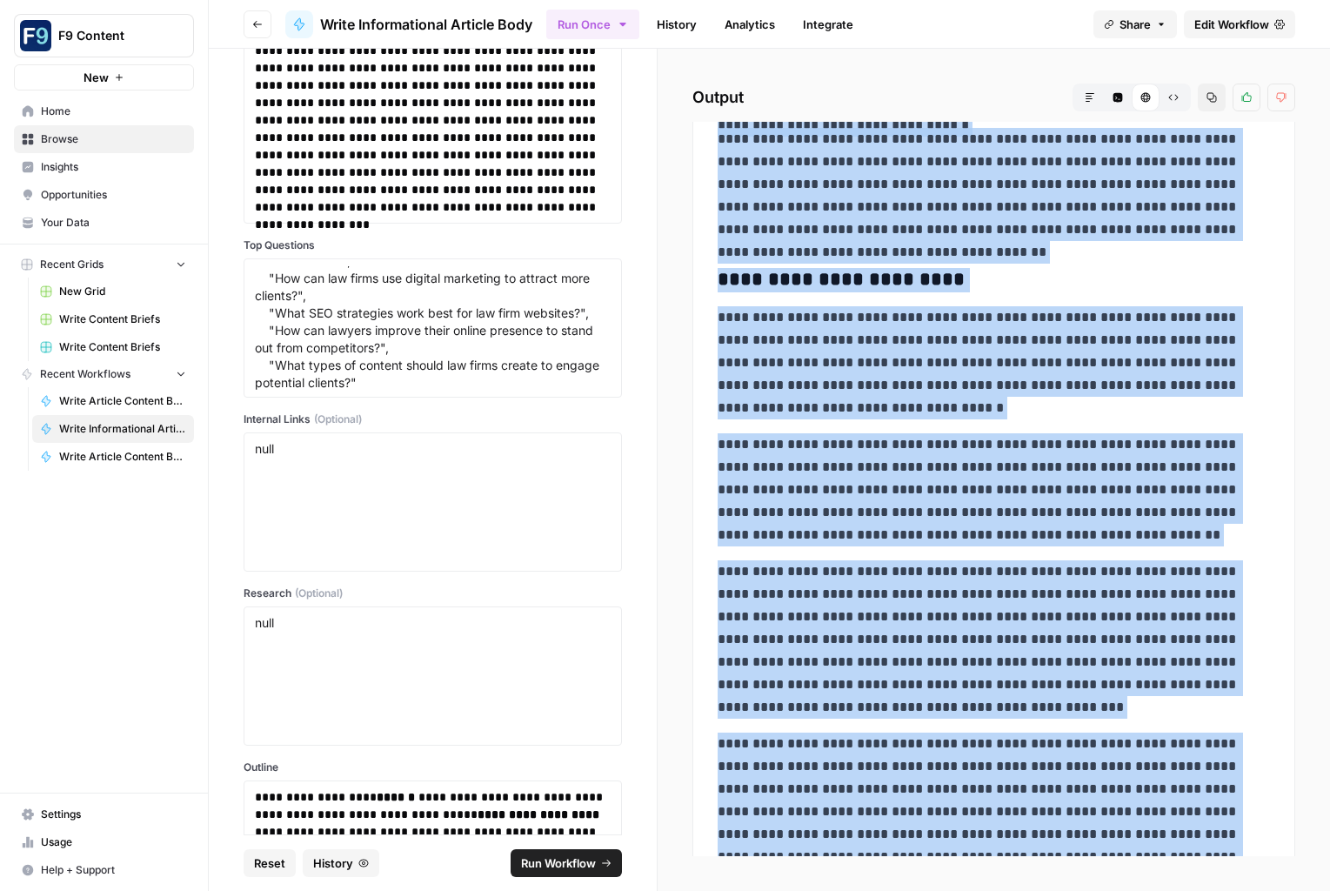
scroll to position [6829, 0]
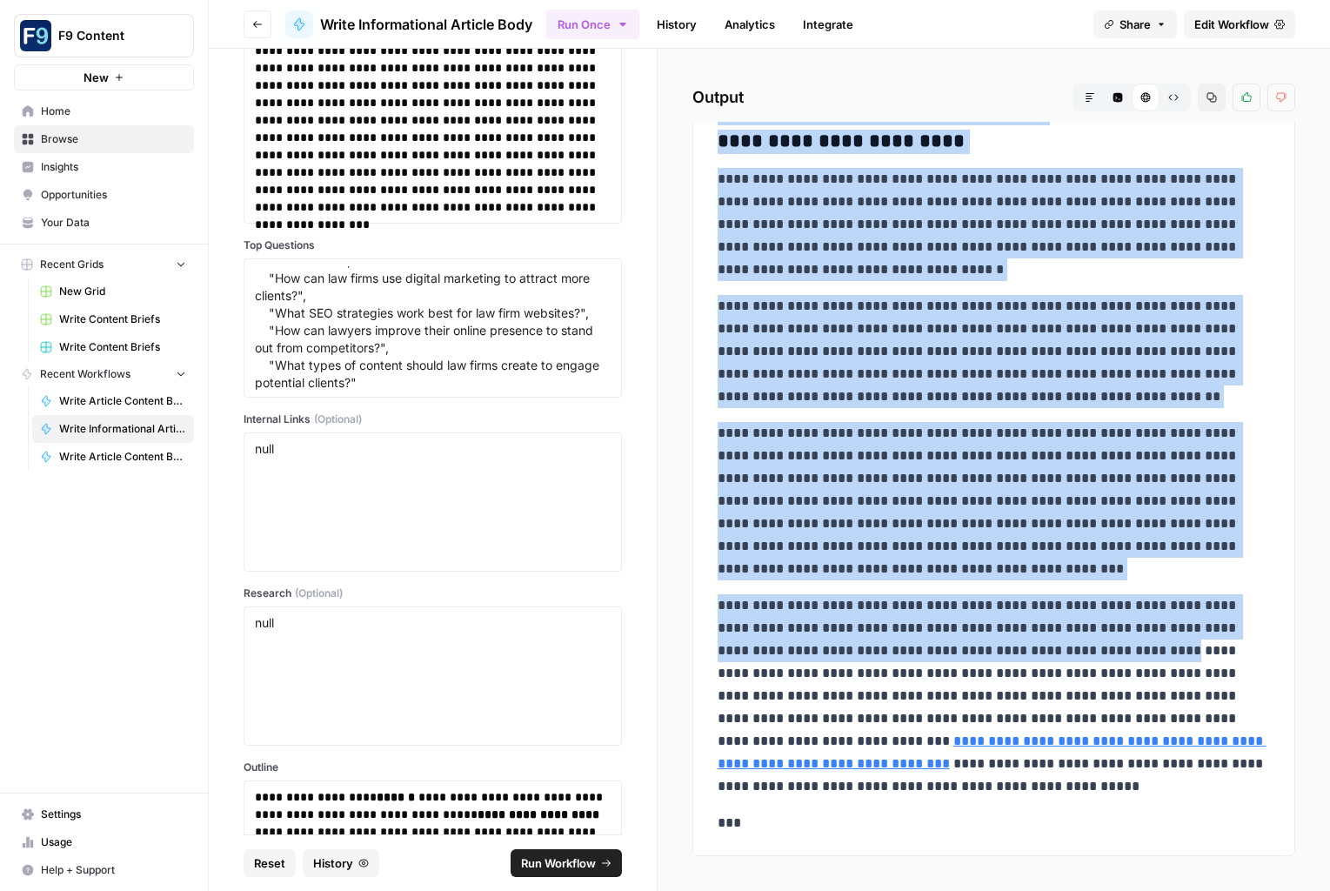
drag, startPoint x: 720, startPoint y: 224, endPoint x: 1064, endPoint y: 652, distance: 548.7
copy div "**********"
